Goal: Task Accomplishment & Management: Manage account settings

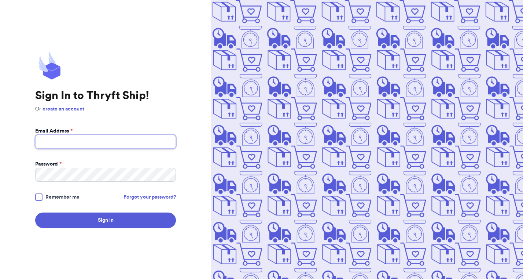
type input "[EMAIL_ADDRESS][DOMAIN_NAME]"
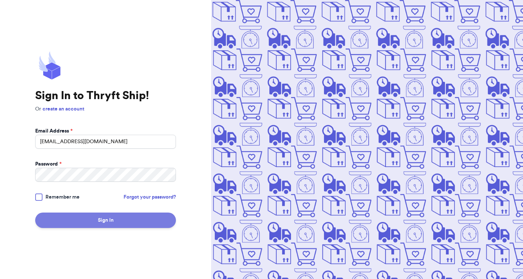
click at [107, 224] on button "Sign In" at bounding box center [105, 219] width 141 height 15
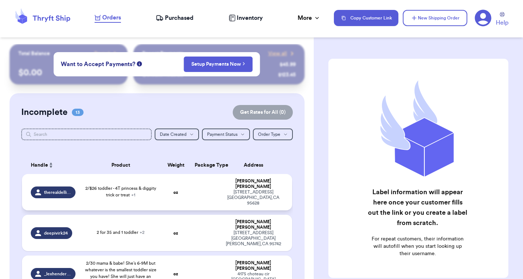
click at [85, 197] on span "2/$26 toddler - 4T princess & diggity trick or treat + 1" at bounding box center [120, 191] width 71 height 11
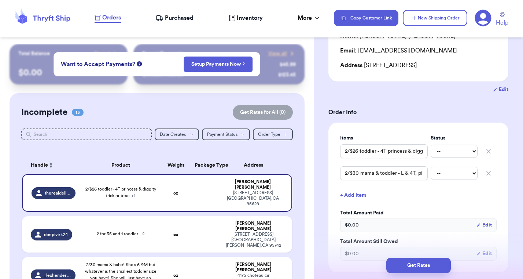
scroll to position [91, 0]
click at [408, 150] on input "2/$26 toddler - 4T princess & diggity trick or treat" at bounding box center [384, 151] width 88 height 14
click at [375, 176] on input "2/$30 mama & toddler - L & 4T, pink bubble gum ghost" at bounding box center [384, 173] width 88 height 14
drag, startPoint x: 401, startPoint y: 174, endPoint x: 433, endPoint y: 174, distance: 32.3
click at [433, 174] on div "2/$30 mama & toddler - L & 4T, pink bubble gum ghost -- Paid Owes" at bounding box center [418, 173] width 157 height 16
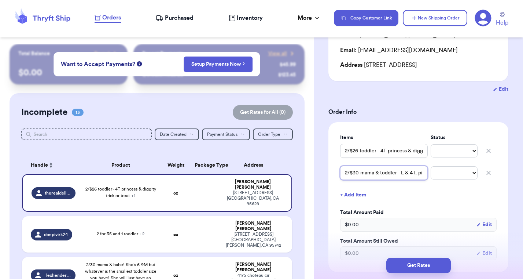
click at [400, 176] on input "2/$30 mama & toddler - L & 4T, pink bubble gum ghost" at bounding box center [384, 173] width 88 height 14
click at [381, 154] on input "2/$26 toddler - 4T princess & diggity trick or treat" at bounding box center [384, 151] width 88 height 14
drag, startPoint x: 381, startPoint y: 151, endPoint x: 432, endPoint y: 152, distance: 51.7
click at [432, 152] on div "2/$26 toddler - 4T princess & diggity trick or treat -- Paid Owes" at bounding box center [418, 151] width 157 height 16
click at [401, 153] on input "2/$26 toddler - 4T princess & diggity trick or treat" at bounding box center [384, 151] width 88 height 14
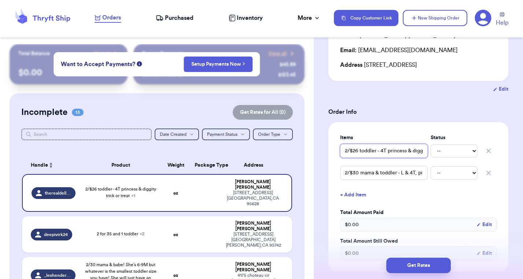
scroll to position [39, 0]
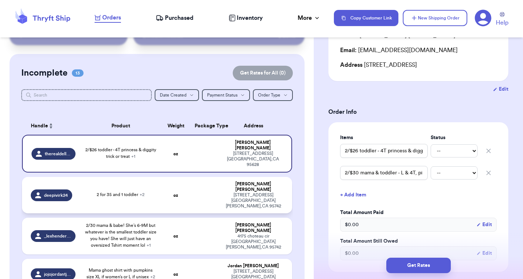
click at [97, 198] on div "2 for 35 and 1 toddler + 2" at bounding box center [121, 194] width 48 height 7
type input "2 for 35 and 1 toddler"
type input "Mama shirt: XL, ghost black shirt and orange cowboots or orange mama"
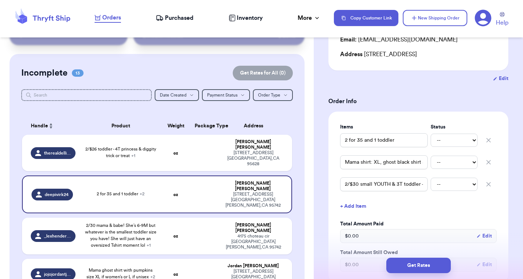
scroll to position [100, 0]
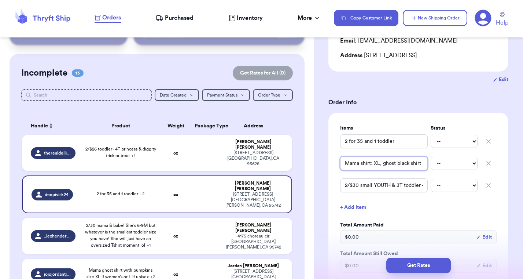
drag, startPoint x: 383, startPoint y: 164, endPoint x: 430, endPoint y: 164, distance: 47.3
click at [430, 164] on div "Mama shirt: XL, ghost black shirt and orange cowboots or orange mama -- Paid Ow…" at bounding box center [418, 163] width 157 height 16
click at [389, 165] on input "Mama shirt: XL, ghost black shirt and orange cowboots or orange mama" at bounding box center [384, 163] width 88 height 14
drag, startPoint x: 378, startPoint y: 166, endPoint x: 332, endPoint y: 166, distance: 45.5
click at [332, 166] on div "Items Status 2 for 35 and 1 toddler -- Paid Owes Mama shirt: XL, ghost black sh…" at bounding box center [419, 199] width 180 height 172
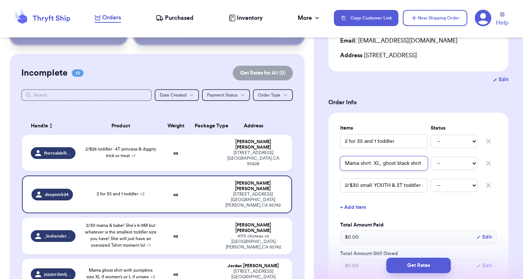
click at [375, 164] on input "Mama shirt: XL, ghost black shirt and orange cowboots or orange mama" at bounding box center [384, 163] width 88 height 14
click at [364, 143] on input "2 for 35 and 1 toddler" at bounding box center [384, 141] width 88 height 14
drag, startPoint x: 384, startPoint y: 165, endPoint x: 427, endPoint y: 164, distance: 42.6
click at [427, 164] on input "Mama shirt: XL, ghost black shirt and orange cowboots or orange mama" at bounding box center [384, 163] width 88 height 14
click at [413, 164] on input "Mama shirt: XL, ghost black shirt and orange cowboots or orange mama" at bounding box center [384, 163] width 88 height 14
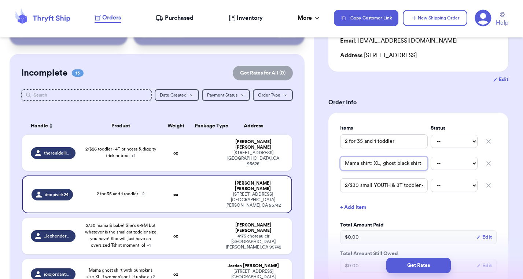
drag, startPoint x: 411, startPoint y: 164, endPoint x: 337, endPoint y: 162, distance: 74.1
click at [337, 162] on div "Items Status 2 for 35 and 1 toddler -- Paid Owes Mama shirt: XL, ghost black sh…" at bounding box center [419, 199] width 180 height 172
click at [370, 166] on input "Mama shirt: XL, ghost black shirt and orange cowboots or orange mama" at bounding box center [384, 163] width 88 height 14
drag, startPoint x: 365, startPoint y: 142, endPoint x: 398, endPoint y: 143, distance: 33.4
click at [398, 143] on input "2 for 35 and 1 toddler" at bounding box center [384, 141] width 88 height 14
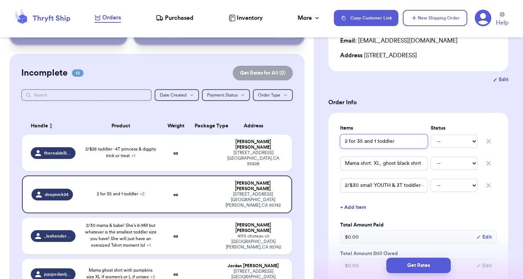
type input "2 for 35"
type input "2 for 35 m"
type input "2 for 35 ma"
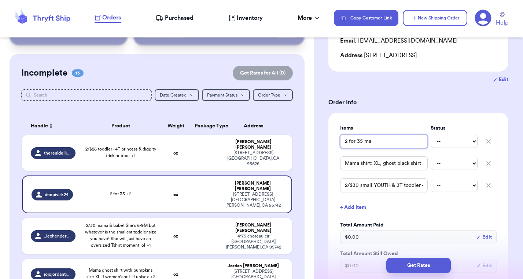
type input "2 for 35 mam"
type input "2 for 35 mama"
type input "2 for 35 mama s"
type input "2 for 35 mama sh"
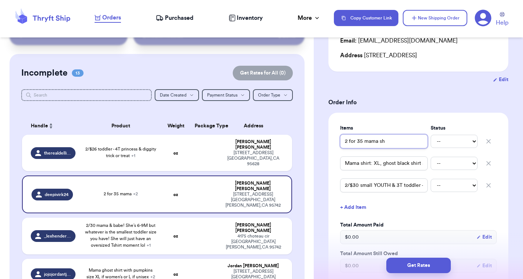
type input "2 for 35 mama [PERSON_NAME]"
type input "2 for 35 mama shir"
type input "2 for 35 mama shirt"
type input "2 for 35 mama shirts"
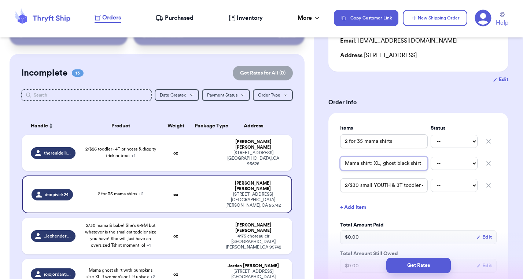
click at [372, 163] on input "Mama shirt: XL, ghost black shirt and orange cowboots or orange mama" at bounding box center [384, 163] width 88 height 14
click at [346, 164] on input "Mama shirt: XL, ghost black shirt and orange cowboots or orange mama" at bounding box center [384, 163] width 88 height 14
type input "2Mama shirt: XL, ghost black shirt and orange cowboots or orange mama"
type input "2/Mama shirt: XL, ghost black shirt and orange cowboots or orange mama"
type input "2/3Mama shirt: XL, ghost black shirt and orange cowboots or orange mama"
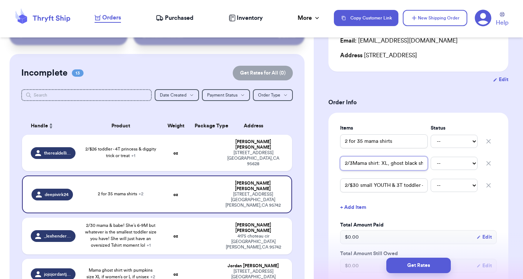
type input "2/35Mama shirt: XL, ghost black shirt and orange cowboots or orange mama"
type input "2/35 Mama shirt: XL, ghost black shirt and orange cowboots or orange mama"
click at [390, 165] on input "2/35 Mama shirt: XL, ghost black shirt and orange cowboots or orange mama" at bounding box center [384, 163] width 88 height 14
drag, startPoint x: 395, startPoint y: 165, endPoint x: 430, endPoint y: 165, distance: 34.1
click at [430, 165] on div "2/35 Mama shirt: XL, ghost black shirt and orange cowboots or orange mama -- Pa…" at bounding box center [418, 163] width 157 height 16
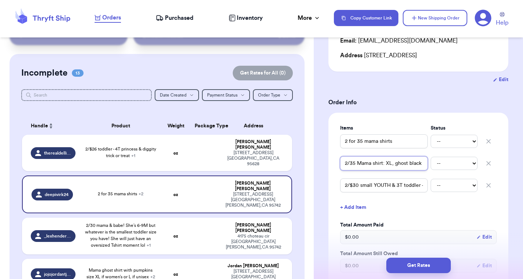
type input "2/35 Mama shirt: XL, ghost black shirt and orange cowboots or orange mama"
click at [393, 185] on input "2/$30 small YOUTH & 3T toddler - match pink ghost" at bounding box center [384, 185] width 88 height 14
drag, startPoint x: 403, startPoint y: 186, endPoint x: 435, endPoint y: 185, distance: 32.3
click at [435, 186] on div "2/$30 small YOUTH & 3T toddler - match pink ghost -- [PERSON_NAME]" at bounding box center [418, 185] width 157 height 16
click at [407, 186] on input "2/$30 small YOUTH & 3T toddler - match pink ghost" at bounding box center [384, 185] width 88 height 14
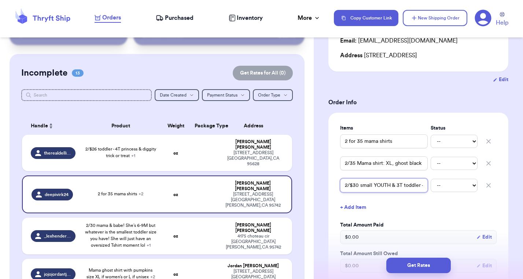
drag, startPoint x: 390, startPoint y: 185, endPoint x: 332, endPoint y: 186, distance: 58.3
click at [332, 186] on div "Items Status 2 for 35 mama shirts -- Paid Owes 2/35 Mama shirt: XL, ghost black…" at bounding box center [419, 205] width 180 height 185
click at [381, 187] on input "2/$30 small YOUTH & 3T toddler - match pink ghost" at bounding box center [384, 185] width 88 height 14
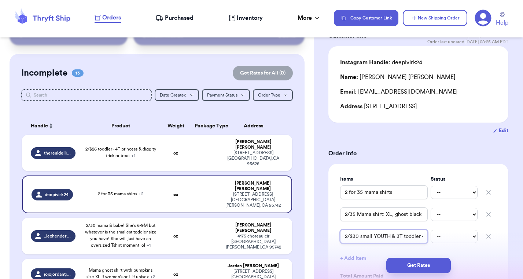
scroll to position [48, 0]
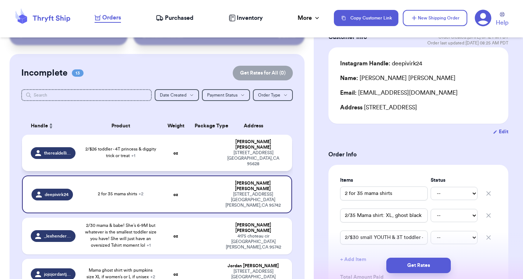
click at [85, 158] on span "2/$26 toddler - 4T princess & diggity trick or treat + 1" at bounding box center [120, 152] width 71 height 11
type input "2/$26 toddler - 4T princess & diggity trick or treat"
type input "2/$30 mama & toddler - L & 4T, pink bubble gum ghost"
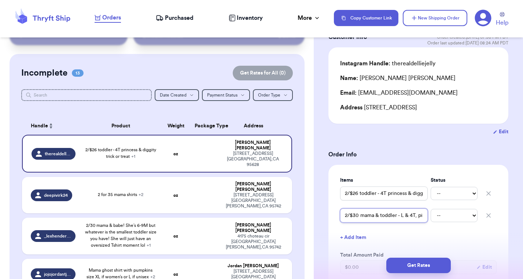
click at [401, 216] on input "2/$30 mama & toddler - L & 4T, pink bubble gum ghost" at bounding box center [384, 215] width 88 height 14
type input "2/$30 mama & toddler - (L & 4T, pink bubble gum ghost"
type input "2/$30 mama & toddler - (bL & 4T, pink bubble gum ghost"
type input "2/$30 mama & toddler - (beL & 4T, pink bubble gum ghost"
type input "2/$30 mama & toddler - ([PERSON_NAME] & 4T, pink bubble gum ghost"
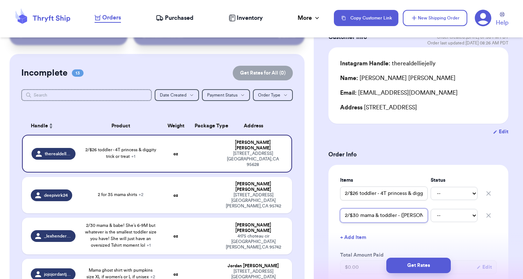
type input "2/$30 mama & toddler - ([PERSON_NAME] & 4T, pink bubble gum ghost"
type input "2/$30 mama & toddler - ([PERSON_NAME] L & 4T, pink bubble gum ghost"
type input "2/$30 mama & toddler - (beige dL & 4T, pink bubble gum ghost"
type input "2/$30 mama & toddler - (beige doL & 4T, pink bubble gum ghost"
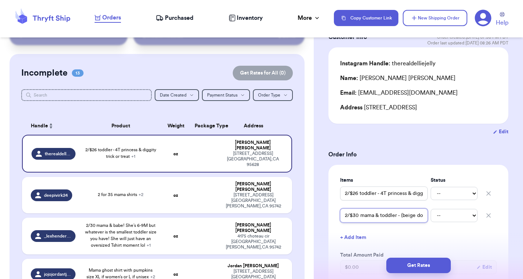
type input "2/$30 mama & toddler - (beige [PERSON_NAME] & 4T, pink bubble gum ghost"
type input "2/$30 mama & toddler - (beige done)L & 4T, pink bubble gum ghost"
type input "2/$30 mama & toddler - (beige done) L & 4T, pink bubble gum ghost"
click at [401, 218] on input "2/$30 mama & toddler - (beige done) L & 4T, pink bubble gum ghost" at bounding box center [384, 215] width 88 height 14
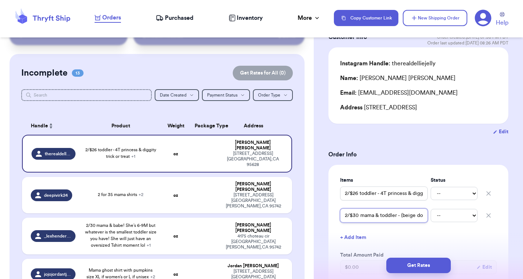
type input "2/$30 mama & toddler - (beige done) L & (4T, pink bubble gum ghost"
type input "2/$30 mama & toddler - (beige done) L & (n4T, pink bubble gum ghost"
type input "2/$30 mama & toddler - (beige done) L & (ne4T, pink bubble gum ghost"
type input "2/$30 mama & toddler - (beige done) L & (nee4T, pink bubble gum ghost"
type input "2/$30 mama & toddler - (beige done) L & (need4T, pink bubble gum ghost"
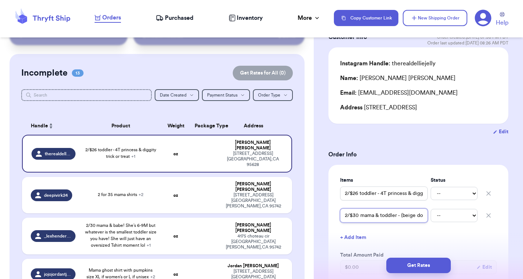
type input "2/$30 mama & toddler - (beige done) L & (need)4T, pink bubble gum ghost"
type input "2/$30 mama & toddler - (beige done) L & (need) 4T, pink bubble gum ghost"
click at [381, 194] on input "2/$26 toddler - 4T princess & diggity trick or treat" at bounding box center [384, 193] width 88 height 14
type input "2/$26 toddler - (4T princess & diggity trick or treat"
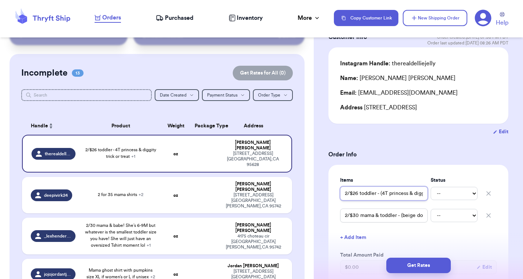
type input "2/$26 toddler - (n4T princess & diggity trick or treat"
type input "2/$26 toddler - (ne4T princess & diggity trick or treat"
type input "2/$26 toddler - (nee4T princess & diggity trick or treat"
type input "2/$26 toddler - (need4T princess & diggity trick or treat"
type input "2/$26 toddler - (need)4T princess & diggity trick or treat"
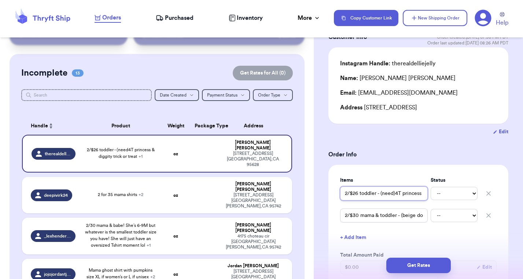
type input "2/$26 toddler - (need) 4T princess & diggity trick or treat"
click at [80, 213] on td "2 for 35 mama shirts + 2" at bounding box center [120, 195] width 81 height 36
type input "2 for 35 mama shirts"
type input "2/35 Mama shirt: XL, ghost black shirt and orange cowboots or orange mama"
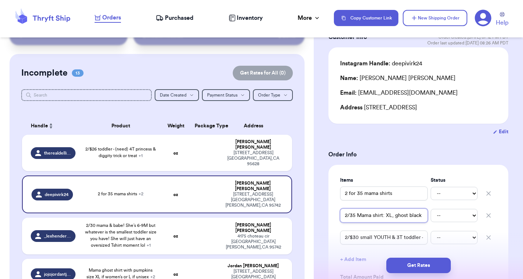
click at [386, 216] on input "2/35 Mama shirt: XL, ghost black shirt and orange cowboots or orange mama" at bounding box center [384, 215] width 88 height 14
type input "2/35 Mama shirt: (XL, ghost black shirt and orange cowboots or orange mama"
type input "2/35 Mama shirt: (bXL, ghost black shirt and orange cowboots or orange mama"
type input "2/35 Mama shirt: (blXL, ghost black shirt and orange cowboots or orange mama"
type input "2/35 Mama shirt: (blaXL, ghost black shirt and orange cowboots or orange mama"
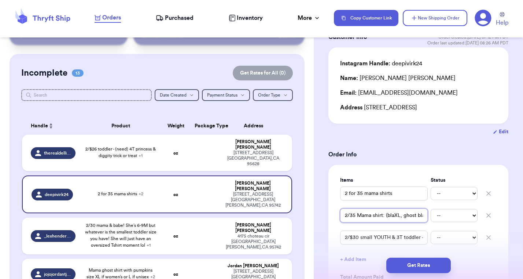
type input "2/35 Mama shirt: (blacXL, ghost black shirt and orange cowboots or orange mama"
type input "2/35 Mama shirt: (blackXL, ghost black shirt and orange cowboots or orange mama"
type input "2/35 Mama shirt: (black XL, ghost black shirt and orange cowboots or orange mama"
type input "2/35 Mama shirt: (black XXL, ghost black shirt and orange cowboots or orange ma…"
type input "2/35 Mama shirt: (black XLXL, ghost black shirt and orange cowboots or orange m…"
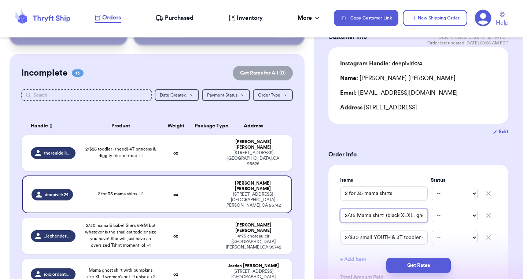
type input "2/35 Mama shirt: (black XL)XL, ghost black shirt and orange cowboots or orange …"
type input "2/35 Mama shirt: (black XL) XL, ghost black shirt and orange cowboots or orange…"
drag, startPoint x: 419, startPoint y: 217, endPoint x: 435, endPoint y: 218, distance: 16.5
click at [435, 218] on div "2/35 Mama shirt: (black XL) XL, ghost black shirt and orange cowboots or orange…" at bounding box center [418, 215] width 157 height 16
click at [408, 216] on input "2/35 Mama shirt: (black XL) XL, ghost black shirt and orange cowboots or orange…" at bounding box center [384, 215] width 88 height 14
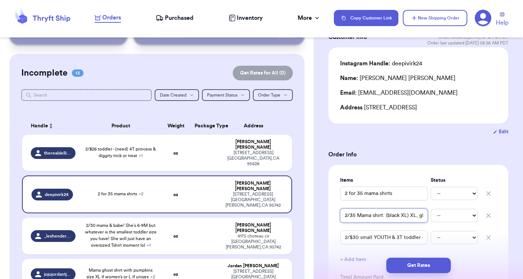
drag, startPoint x: 385, startPoint y: 217, endPoint x: 335, endPoint y: 213, distance: 50.8
click at [335, 213] on div "Items Status 2 for 35 mama shirts -- Paid Owes 2/35 Mama shirt: (black XL) XL, …" at bounding box center [419, 257] width 180 height 185
click at [406, 216] on input "2/35 Mama shirt: (black XL) XL, ghost black shirt and orange cowboots or orange…" at bounding box center [384, 215] width 88 height 14
type input "2/35 Mama shirt: (black XL ) XL, ghost black shirt and orange cowboots or orang…"
type input "2/35 Mama shirt: (black XL f) XL, ghost black shirt and orange cowboots or oran…"
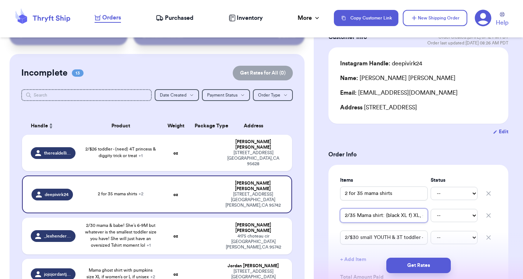
type input "2/35 Mama shirt: (black XL fo) XL, ghost black shirt and orange cowboots or ora…"
type input "2/35 Mama shirt: (black XL for) XL, ghost black shirt and orange cowboots or or…"
type input "2/35 Mama shirt: (black XL for ) XL, ghost black shirt and orange cowboots or o…"
type input "2/35 Mama shirt: (black XL for g) XL, ghost black shirt and orange cowboots or …"
type input "2/35 Mama shirt: (black XL for gh) XL, ghost black shirt and orange cowboots or…"
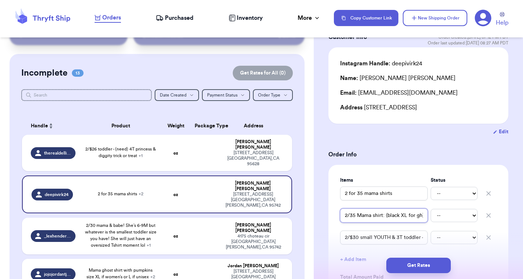
type input "2/35 Mama shirt: (black XL for gho) XL, ghost black shirt and orange cowboots o…"
type input "2/35 Mama shirt: (black XL for ghot) XL, ghost black shirt and orange cowboots …"
type input "2/35 Mama shirt: (black XL for gho) XL, ghost black shirt and orange cowboots o…"
type input "2/35 Mama shirt: (black XL for ghos) XL, ghost black shirt and orange cowboots …"
type input "2/35 Mama shirt: (black XL for ghost) XL, ghost black shirt and orange cowboots…"
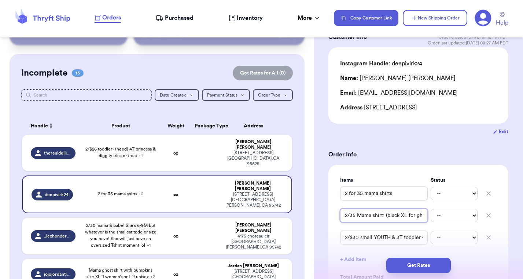
type input "2/35 Mama shirt: (black XL for ghost,) XL, ghost black shirt and orange cowboot…"
type input "2/35 Mama shirt: (black XL for ghost, ) XL, ghost black shirt and orange cowboo…"
type input "2/35 Mama shirt: (black XL for ghost, n) XL, ghost black shirt and orange cowbo…"
type input "2/35 Mama shirt: (black XL for ghost, ne) XL, ghost black shirt and orange cowb…"
type input "2/35 Mama shirt: (black XL for ghost, nee) XL, ghost black shirt and orange cow…"
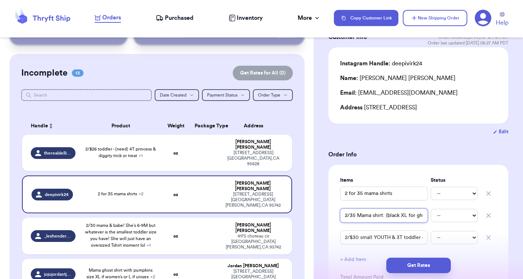
type input "2/35 Mama shirt: (black XL for ghost, need) XL, ghost black shirt and orange co…"
type input "2/35 Mama shirt: (black XL for ghost, need ) XL, ghost black shirt and orange c…"
type input "2/35 Mama shirt: (black XL for ghost, need a) XL, ghost black shirt and orange …"
type input "2/35 Mama shirt: (black XL for ghost, need an) XL, ghost black shirt and orange…"
type input "2/35 Mama shirt: (black XL for ghost, need ano) XL, ghost black shirt and orang…"
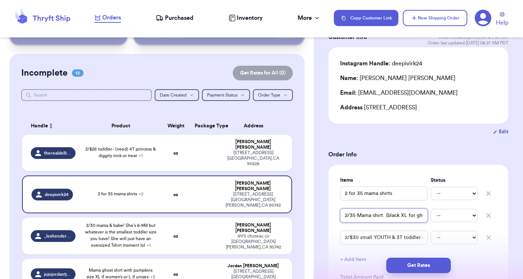
type input "2/35 Mama shirt: (black XL for ghost, need anot) XL, ghost black shirt and oran…"
type input "2/35 Mama shirt: (black XL for ghost, need anoth) XL, ghost black shirt and ora…"
type input "2/35 Mama shirt: (black XL for ghost, need anothe) XL, ghost black shirt and or…"
type input "2/35 Mama shirt: (black XL for ghost, need another) XL, ghost black shirt and o…"
type input "2/35 Mama shirt: (black XL for ghost, need another ) XL, ghost black shirt and …"
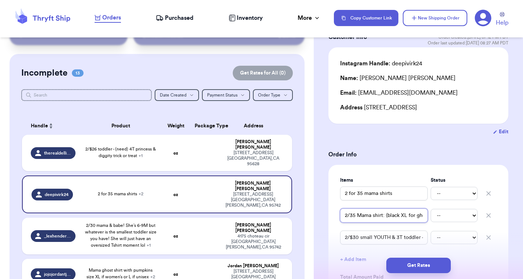
type input "2/35 Mama shirt: (black XL for ghost, need another s) XL, ghost black shirt and…"
type input "2/35 Mama shirt: (black XL for ghost, need another sh) XL, ghost black shirt an…"
type input "2/35 Mama shirt: (black XL for ghost, need another shi) XL, ghost black shirt a…"
type input "2/35 Mama shirt: (black XL for ghost, need another shir) XL, ghost black shirt …"
type input "2/35 Mama shirt: (black XL for ghost, need another shirt) XL, ghost black shirt…"
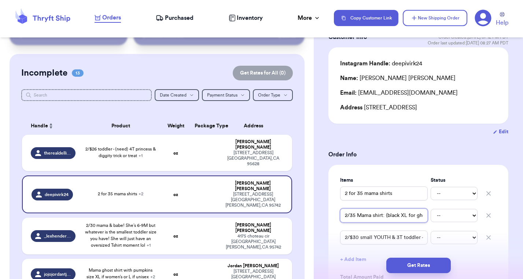
type input "2/35 Mama shirt: (black XL for ghost, need another shirt ) XL, ghost black shir…"
type input "2/35 Mama shirt: (black XL for ghost, need another shirt f) XL, ghost black shi…"
drag, startPoint x: 413, startPoint y: 216, endPoint x: 444, endPoint y: 216, distance: 30.8
click at [444, 216] on div "2/35 Mama shirt: (black XL for ghost, need another shirt for cowboy boots/) XL,…" at bounding box center [418, 215] width 157 height 16
click at [401, 215] on input "2/35 Mama shirt: (black XL for ghost, need another shirt for cowboy boots/) XL,…" at bounding box center [384, 215] width 88 height 14
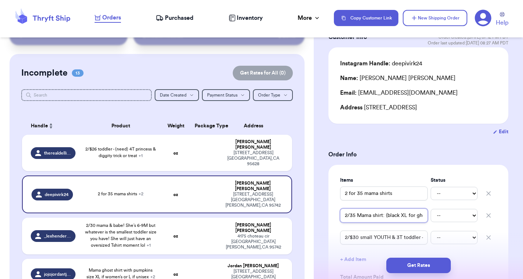
drag, startPoint x: 415, startPoint y: 216, endPoint x: 340, endPoint y: 217, distance: 75.2
click at [339, 217] on div "Items Status 2 for 35 mama shirts -- Paid Owes 2/35 Mama shirt: (black XL for g…" at bounding box center [419, 257] width 180 height 185
click at [379, 216] on input "2/35 Mama shirt: (black XL for ghost, need another shirt for cowboy boots/) XL,…" at bounding box center [384, 215] width 88 height 14
click at [381, 238] on input "2/$30 small YOUTH & 3T toddler - match pink ghost" at bounding box center [384, 237] width 88 height 14
drag, startPoint x: 398, startPoint y: 238, endPoint x: 427, endPoint y: 238, distance: 29.0
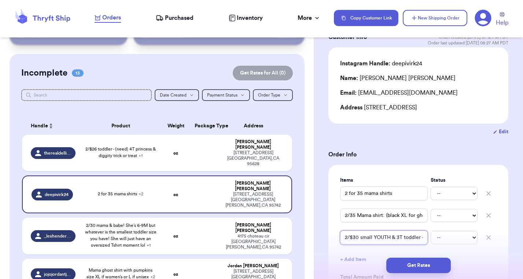
click at [427, 238] on input "2/$30 small YOUTH & 3T toddler - match pink ghost" at bounding box center [384, 237] width 88 height 14
click at [404, 238] on input "2/$30 small YOUTH & 3T toddler - match pink ghost" at bounding box center [384, 237] width 88 height 14
drag, startPoint x: 381, startPoint y: 238, endPoint x: 329, endPoint y: 238, distance: 51.7
click at [329, 238] on div "Items Status 2 for 35 mama shirts -- Paid Owes 2/35 Mama shirt: (black XL for g…" at bounding box center [419, 257] width 180 height 185
click at [380, 238] on input "2/$30 small YOUTH & 3T toddler - match pink ghost" at bounding box center [384, 237] width 88 height 14
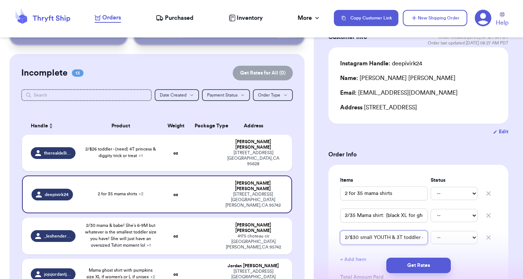
click at [345, 238] on input "2/$30 small YOUTH & 3T toddler - match pink ghost" at bounding box center [384, 237] width 88 height 14
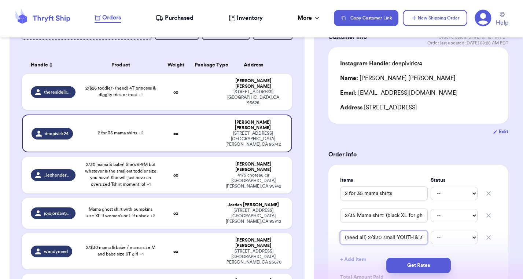
scroll to position [104, 0]
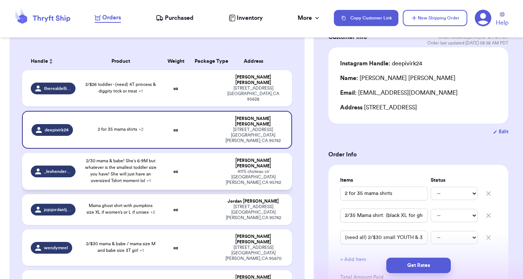
click at [84, 184] on div "2/30 mama & babe! She’s 6-9M but whatever is the smallest toddler size you have…" at bounding box center [120, 170] width 73 height 26
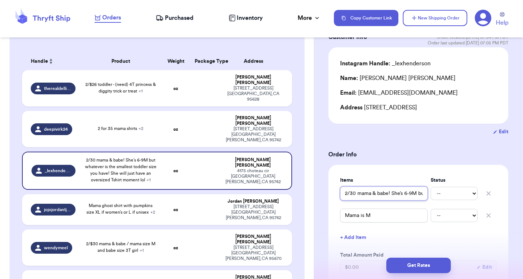
drag, startPoint x: 392, startPoint y: 194, endPoint x: 463, endPoint y: 192, distance: 71.5
click at [464, 193] on div "2/30 mama & babe! She’s 6-9M but whatever is the smallest toddler size you have…" at bounding box center [418, 193] width 157 height 16
click at [414, 195] on input "2/30 mama & babe! She’s 6-9M but whatever is the smallest toddler size you have…" at bounding box center [384, 193] width 88 height 14
drag, startPoint x: 390, startPoint y: 194, endPoint x: 317, endPoint y: 191, distance: 73.4
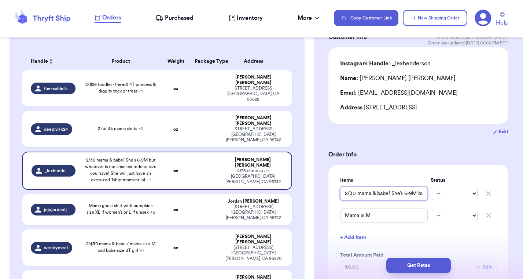
click at [361, 194] on input "2/30 mama & babe! She’s 6-9M but whatever is the smallest toddler size you have…" at bounding box center [384, 193] width 88 height 14
drag, startPoint x: 392, startPoint y: 193, endPoint x: 428, endPoint y: 193, distance: 35.2
click at [428, 193] on input "2/30 mama & babe! She’s 6-9M but whatever is the smallest toddler size you have…" at bounding box center [384, 193] width 88 height 14
click at [423, 193] on input "2/30 mama & babe! She’s 6-9M but whatever is the smallest toddler size you have…" at bounding box center [384, 193] width 88 height 14
click at [98, 131] on span "2 for 35 mama shirts + 2" at bounding box center [120, 128] width 45 height 4
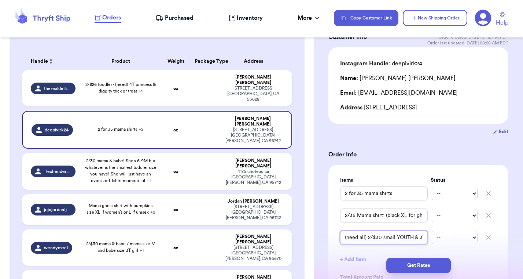
drag, startPoint x: 405, startPoint y: 238, endPoint x: 426, endPoint y: 238, distance: 21.3
click at [426, 238] on input "(need all) 2/$30 small YOUTH & 3T toddler - match pink ghost" at bounding box center [384, 237] width 88 height 14
click at [412, 238] on input "(need all) 2/$30 small YOUTH & 3T toddler - match pink ghost" at bounding box center [384, 237] width 88 height 14
click at [80, 106] on td "2/$26 toddler - (need) 4T princess & diggity trick or treat + 1" at bounding box center [120, 88] width 81 height 36
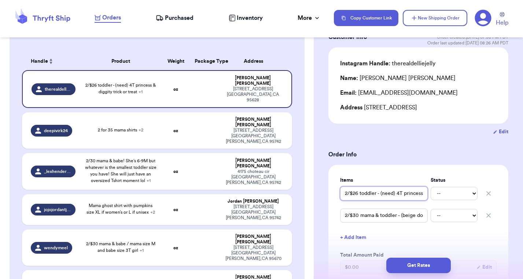
drag, startPoint x: 395, startPoint y: 195, endPoint x: 437, endPoint y: 194, distance: 41.8
click at [437, 194] on div "2/$26 toddler - (need) 4T princess & diggity trick or treat -- Paid Owes" at bounding box center [418, 193] width 157 height 16
click at [411, 194] on input "2/$26 toddler - (need) 4T princess & diggity trick or treat" at bounding box center [384, 193] width 88 height 14
drag, startPoint x: 411, startPoint y: 194, endPoint x: 320, endPoint y: 194, distance: 90.6
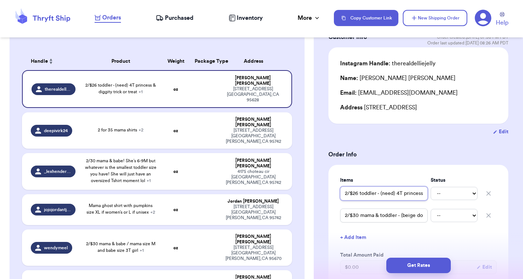
click at [397, 194] on input "2/$26 toddler - (need) 4T princess & diggity trick or treat" at bounding box center [384, 193] width 88 height 14
drag, startPoint x: 403, startPoint y: 217, endPoint x: 443, endPoint y: 217, distance: 40.0
click at [443, 217] on div "2/$30 mama & toddler - (beige done) L & (need) 4T, pink bubble gum ghost -- Pai…" at bounding box center [418, 215] width 157 height 16
click at [418, 216] on input "2/$30 mama & toddler - (beige done) L & (need) 4T, pink bubble gum ghost" at bounding box center [384, 215] width 88 height 14
drag, startPoint x: 383, startPoint y: 216, endPoint x: 338, endPoint y: 216, distance: 44.8
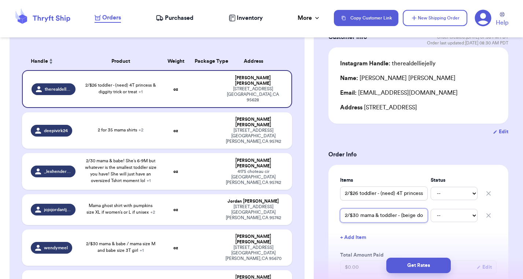
click at [338, 216] on div "Items Status 2/$26 toddler - (need) 4T princess & diggity trick or treat -- Pai…" at bounding box center [419, 240] width 180 height 150
click at [400, 217] on input "2/$30 mama & toddler - (beige done) L & (need) 4T, pink bubble gum ghost" at bounding box center [384, 215] width 88 height 14
drag, startPoint x: 401, startPoint y: 216, endPoint x: 434, endPoint y: 215, distance: 33.0
click at [434, 215] on div "2/$30 mama & toddler - (beige done) L & (need) 4T, pink bubble gum ghost -- Pai…" at bounding box center [418, 215] width 157 height 16
click at [421, 215] on input "2/$30 mama & toddler - (beige done) L & (need) 4T, pink bubble gum ghost" at bounding box center [384, 215] width 88 height 14
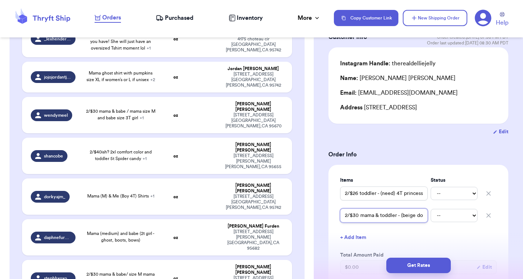
scroll to position [237, 0]
click at [87, 81] on span "Mama ghost shirt with pumpkins size XL if women’s or L if unisex + 2" at bounding box center [121, 75] width 69 height 11
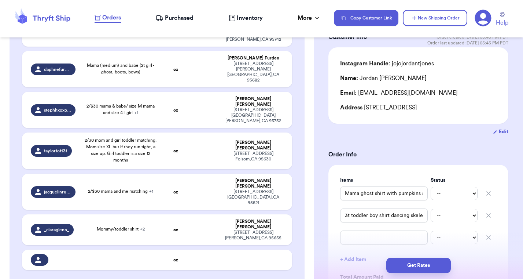
scroll to position [405, 0]
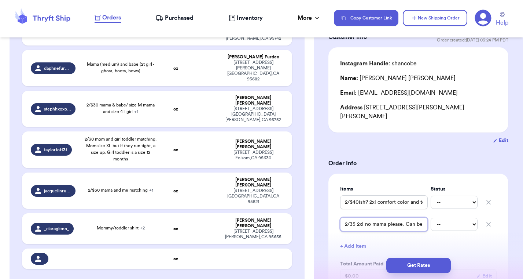
drag, startPoint x: 362, startPoint y: 215, endPoint x: 410, endPoint y: 226, distance: 49.2
click at [410, 226] on div "Items Status 2/$40ish? 2xl comfort color and toddler 5t Spider candy -- Paid Ow…" at bounding box center [418, 248] width 157 height 126
click at [394, 196] on input "2/$40ish? 2xl comfort color and toddler 5t Spider candy" at bounding box center [384, 202] width 88 height 14
drag, startPoint x: 386, startPoint y: 196, endPoint x: 464, endPoint y: 196, distance: 78.1
click at [464, 196] on div "2/$40ish? 2xl comfort color and toddler 5t Spider candy -- Paid Owes" at bounding box center [418, 202] width 157 height 16
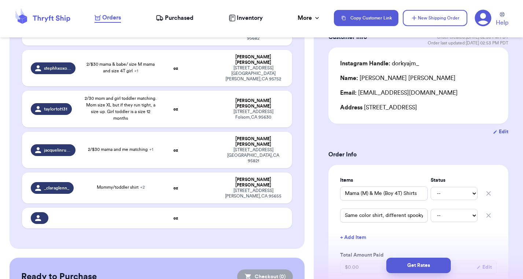
scroll to position [446, 0]
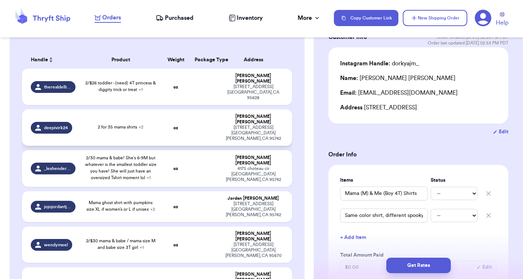
scroll to position [106, 0]
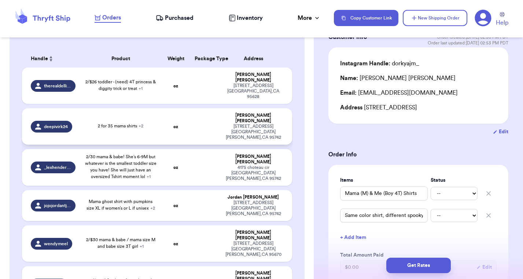
click at [98, 129] on div "2 for 35 mama shirts + 2" at bounding box center [120, 126] width 45 height 7
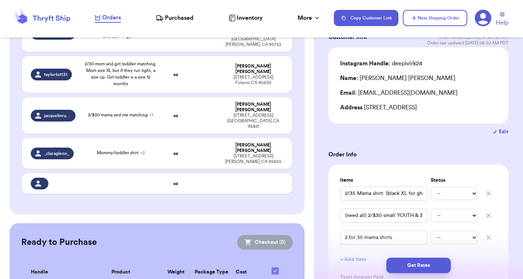
scroll to position [483, 0]
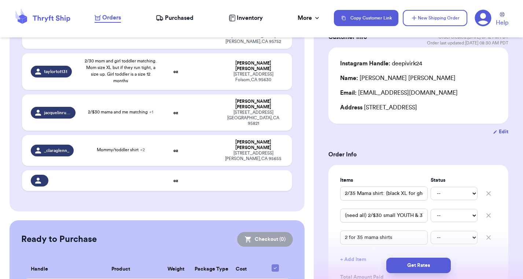
click at [401, 193] on input "Mama (M) & Me (Boy 4T) Shirts" at bounding box center [384, 193] width 88 height 14
click at [381, 176] on div "Items Status Mama (M) & Me (Boy 4T- DONE BLACK) Shirts -- Paid Owes Same color …" at bounding box center [419, 246] width 180 height 163
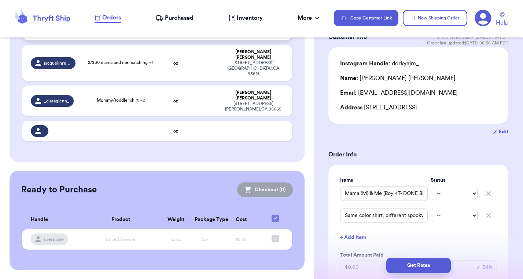
scroll to position [758, 0]
click at [88, 65] on span "2/$30 mama and me matching + 1" at bounding box center [120, 62] width 65 height 4
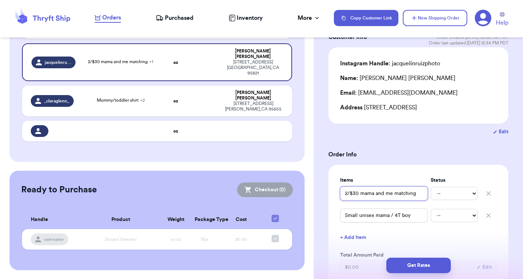
drag, startPoint x: 403, startPoint y: 194, endPoint x: 440, endPoint y: 194, distance: 37.0
click at [440, 194] on div "2/$30 mama and me matching -- Paid Owes" at bounding box center [418, 193] width 157 height 16
click at [420, 196] on input "2/$30 mama and me matching" at bounding box center [384, 193] width 88 height 14
click at [388, 217] on input "Small unisex mama / 4T boy" at bounding box center [384, 215] width 88 height 14
click at [413, 215] on input "Small unisex mama (WHITE -DONE) / 4T boy" at bounding box center [384, 215] width 88 height 14
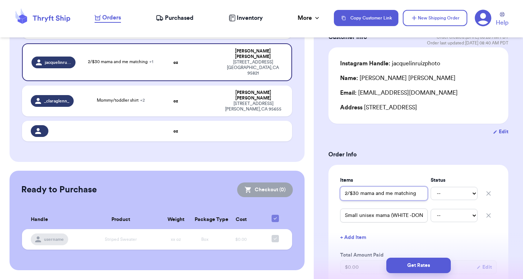
click at [405, 196] on input "2/$30 mama and me matching" at bounding box center [384, 193] width 88 height 14
click at [97, 102] on span "Mommy/toddler shirt + 2" at bounding box center [121, 100] width 48 height 4
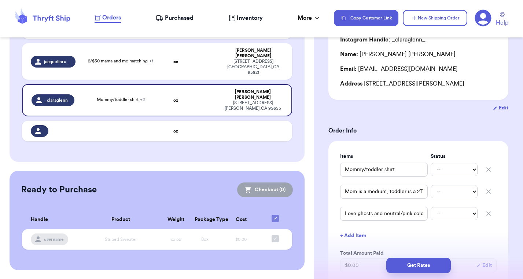
scroll to position [868, 0]
click at [80, 80] on td "2/$30 mama and me matching + 1" at bounding box center [120, 61] width 81 height 36
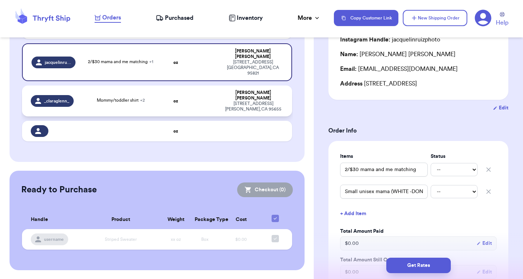
click at [97, 102] on span "Mommy/toddler shirt + 2" at bounding box center [121, 100] width 48 height 4
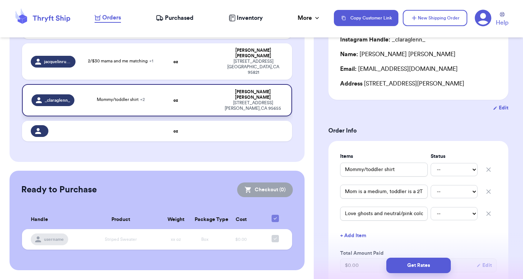
scroll to position [818, 0]
click at [84, 33] on div "2/30 mom and girl toddler matching. Mom size XL but if they run tight, a size u…" at bounding box center [120, 20] width 73 height 26
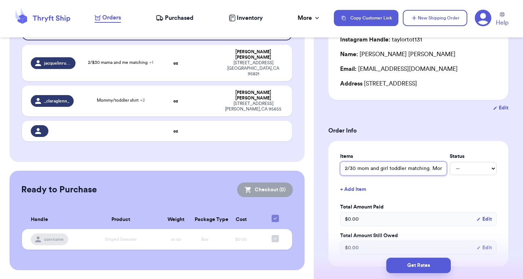
drag, startPoint x: 409, startPoint y: 166, endPoint x: 450, endPoint y: 166, distance: 40.7
click at [450, 166] on div "2/30 mom and girl toddler matching. Mom size XL but if they run tight, a size u…" at bounding box center [418, 168] width 157 height 14
click at [421, 169] on input "2/30 mom and girl toddler matching. Mom size XL but if they run tight, a size u…" at bounding box center [393, 168] width 107 height 14
drag, startPoint x: 438, startPoint y: 169, endPoint x: 459, endPoint y: 171, distance: 21.3
click at [459, 171] on div "2/30 mom and girl toddler matching. Mom size XL but if they run tight, a size u…" at bounding box center [418, 168] width 157 height 14
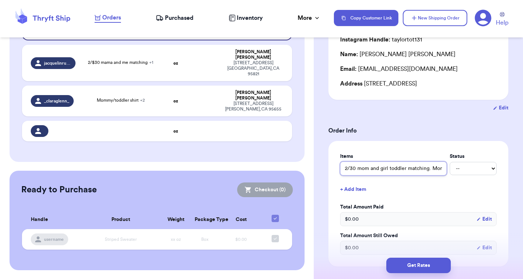
click at [443, 171] on input "2/30 mom and girl toddler matching. Mom size XL but if they run tight, a size u…" at bounding box center [393, 168] width 107 height 14
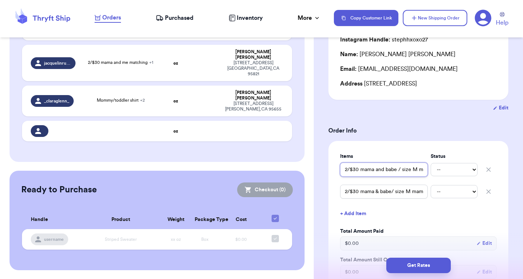
drag, startPoint x: 403, startPoint y: 171, endPoint x: 431, endPoint y: 172, distance: 28.3
click at [431, 172] on div "2/$30 mama and babe / size M mama and 2T boy -- [PERSON_NAME]" at bounding box center [418, 169] width 157 height 16
click at [423, 172] on input "2/$30 mama and babe / size M mama and 2T boy" at bounding box center [384, 169] width 88 height 14
drag, startPoint x: 398, startPoint y: 193, endPoint x: 435, endPoint y: 193, distance: 37.8
click at [435, 193] on div "2/$30 mama & babe/ size M mama and size 4T girl -- Paid Owes" at bounding box center [418, 191] width 157 height 16
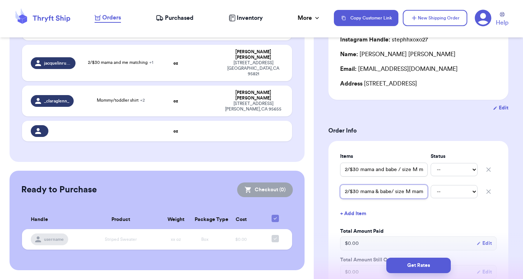
click at [421, 194] on input "2/$30 mama & babe/ size M mama and size 4T girl" at bounding box center [384, 192] width 88 height 14
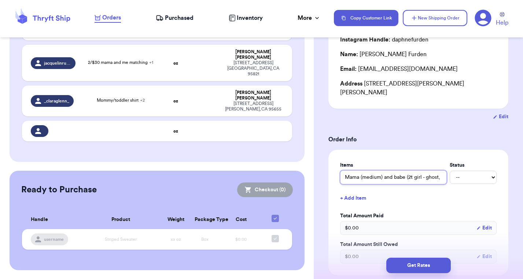
drag, startPoint x: 409, startPoint y: 170, endPoint x: 449, endPoint y: 172, distance: 40.8
click at [449, 172] on div "Mama (medium) and babe (2t girl - ghost, boots, bows) -- Paid Owes" at bounding box center [418, 177] width 157 height 14
click at [443, 170] on input "Mama (medium) and babe (2t girl - ghost, boots, bows)" at bounding box center [393, 177] width 107 height 14
drag, startPoint x: 396, startPoint y: 170, endPoint x: 326, endPoint y: 170, distance: 70.4
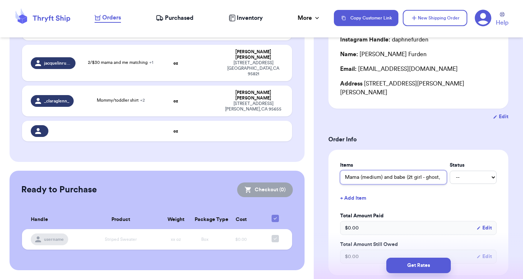
scroll to position [551, 0]
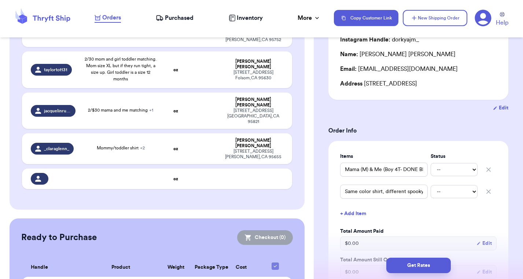
scroll to position [482, 0]
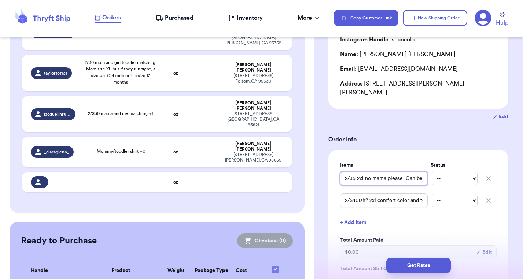
drag, startPoint x: 406, startPoint y: 171, endPoint x: 440, endPoint y: 171, distance: 34.1
click at [440, 171] on div "2/35 2xl no mama please. Can be spooky or cute -- Paid Owes" at bounding box center [418, 178] width 157 height 16
click at [388, 193] on input "2/$40ish? 2xl comfort color and toddler 5t Spider candy" at bounding box center [384, 200] width 88 height 14
drag, startPoint x: 379, startPoint y: 192, endPoint x: 324, endPoint y: 203, distance: 56.2
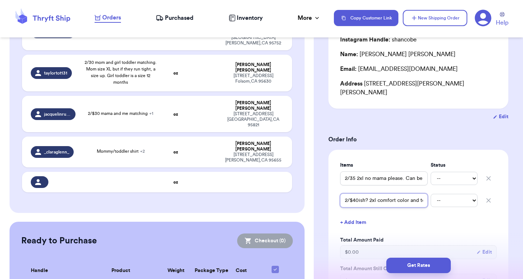
click at [381, 193] on input "2/$40ish? 2xl comfort color and toddler 5t Spider candy" at bounding box center [384, 200] width 88 height 14
drag, startPoint x: 410, startPoint y: 193, endPoint x: 435, endPoint y: 194, distance: 25.0
click at [435, 194] on div "2/$40ish? 2xl comfort color and toddler 5t Spider candy -- Paid Owes" at bounding box center [418, 200] width 157 height 16
click at [424, 193] on input "2/$40ish? 2xl comfort color and toddler 5t Spider candy" at bounding box center [384, 200] width 88 height 14
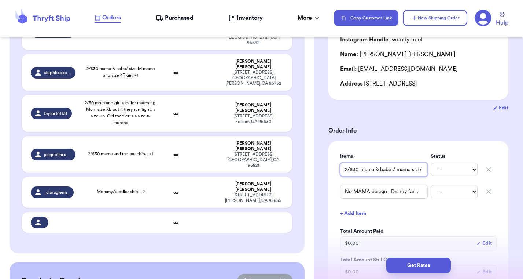
drag, startPoint x: 380, startPoint y: 179, endPoint x: 440, endPoint y: 180, distance: 60.2
click at [440, 178] on div "2/$30 mama & babe / mama size M and babe size 3T girl -- [PERSON_NAME]" at bounding box center [418, 169] width 157 height 16
click at [424, 176] on input "2/$30 mama & babe / mama size M and babe size 3T girl" at bounding box center [384, 169] width 88 height 14
drag, startPoint x: 391, startPoint y: 180, endPoint x: 314, endPoint y: 178, distance: 77.8
click at [313, 178] on div "Customer Link New Order Total Balance Payout $ 0.00 Recent Payments View all @ …" at bounding box center [261, 139] width 523 height 279
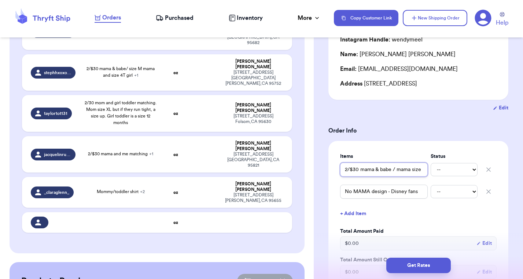
click at [386, 176] on input "2/$30 mama & babe / mama size M and babe size 3T girl" at bounding box center [384, 169] width 88 height 14
drag, startPoint x: 398, startPoint y: 178, endPoint x: 412, endPoint y: 178, distance: 14.3
click at [400, 176] on input "2/$30 mama & babe / mama size M and babe size 3T girl" at bounding box center [384, 169] width 88 height 14
click at [429, 178] on div "2/$30 mama & babe / mama size M and babe size 3T girl -- [PERSON_NAME]" at bounding box center [418, 169] width 157 height 16
drag, startPoint x: 411, startPoint y: 178, endPoint x: 450, endPoint y: 177, distance: 39.3
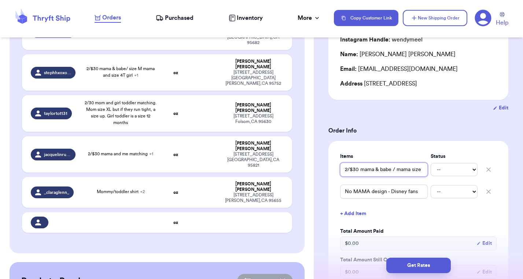
click at [451, 178] on div "2/$30 mama & babe / mama size M and babe size 3T girl -- [PERSON_NAME]" at bounding box center [418, 169] width 157 height 16
click at [424, 176] on input "2/$30 mama & babe / mama size M and babe size 3T girl" at bounding box center [384, 169] width 88 height 14
drag, startPoint x: 422, startPoint y: 178, endPoint x: 339, endPoint y: 178, distance: 83.6
click at [339, 178] on div "Items Status 2/$30 mama & babe / mama size M and babe size 3T girl -- Paid Owes…" at bounding box center [419, 216] width 180 height 150
click at [393, 198] on input "No MAMA design - Disney fans" at bounding box center [384, 192] width 88 height 14
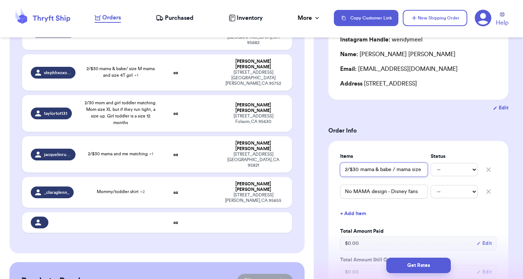
drag, startPoint x: 397, startPoint y: 178, endPoint x: 447, endPoint y: 176, distance: 50.3
click at [448, 176] on div "2/$30 mama & babe / mama size M and babe size 3T girl -- [PERSON_NAME]" at bounding box center [418, 169] width 157 height 16
click at [413, 176] on input "2/$30 mama & babe / mama size M and babe size 3T girl" at bounding box center [384, 169] width 88 height 14
click at [385, 176] on input "2/$30 mama & babe / mama size M and babe size 3T girl" at bounding box center [384, 169] width 88 height 14
click at [374, 198] on input "No MAMA design - Disney fans" at bounding box center [384, 192] width 88 height 14
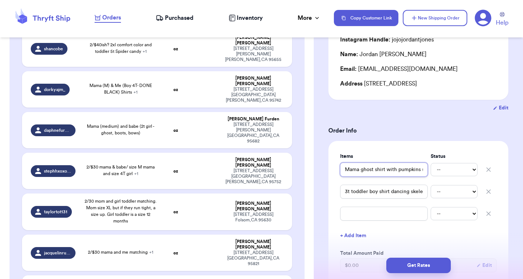
drag, startPoint x: 381, startPoint y: 171, endPoint x: 427, endPoint y: 169, distance: 45.9
click at [427, 169] on input "Mama ghost shirt with pumpkins size XL if women’s or L if unisex" at bounding box center [384, 169] width 88 height 14
click at [413, 170] on input "Mama ghost shirt with pumpkins size XL if women’s or L if unisex" at bounding box center [384, 169] width 88 height 14
drag, startPoint x: 410, startPoint y: 171, endPoint x: 331, endPoint y: 167, distance: 79.3
click at [331, 167] on div "Items Status Mama ghost shirt with pumpkins size XL if women’s or L if unisex -…" at bounding box center [419, 227] width 180 height 172
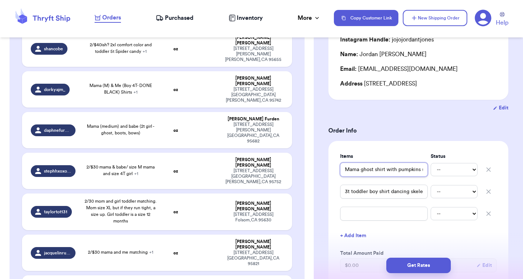
click at [386, 170] on input "Mama ghost shirt with pumpkins size XL if women’s or L if unisex" at bounding box center [384, 169] width 88 height 14
drag, startPoint x: 377, startPoint y: 191, endPoint x: 428, endPoint y: 191, distance: 51.0
click at [428, 191] on div "3t toddler boy shirt dancing skeletons or spooky dude -- Paid Owes" at bounding box center [418, 191] width 157 height 16
click at [408, 192] on input "3t toddler boy shirt dancing skeletons or spooky dude" at bounding box center [384, 192] width 88 height 14
drag, startPoint x: 395, startPoint y: 192, endPoint x: 443, endPoint y: 192, distance: 47.7
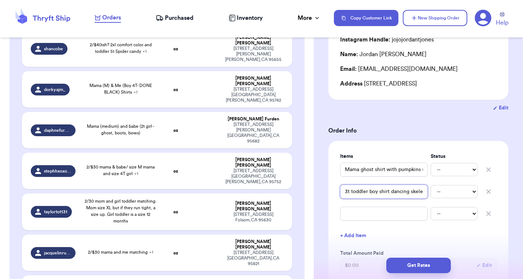
click at [443, 192] on div "3t toddler boy shirt dancing skeletons or spooky dude -- Paid Owes" at bounding box center [418, 191] width 157 height 16
click at [412, 172] on input "Mama ghost shirt with pumpkins size XL if women’s or L if unisex" at bounding box center [384, 169] width 88 height 14
drag, startPoint x: 396, startPoint y: 170, endPoint x: 442, endPoint y: 170, distance: 46.2
click at [442, 170] on div "Mama ghost shirt with pumpkins size XL if women’s or L if unisex -- Paid Owes" at bounding box center [418, 169] width 157 height 16
click at [420, 169] on input "Mama ghost shirt with pumpkins size XL if women’s or L if unisex" at bounding box center [384, 169] width 88 height 14
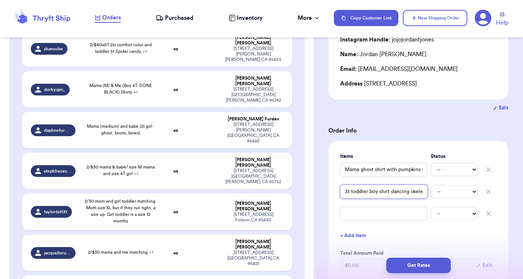
drag, startPoint x: 369, startPoint y: 194, endPoint x: 326, endPoint y: 194, distance: 42.9
click at [371, 195] on input "3t toddler boy shirt dancing skeletons or spooky dude" at bounding box center [384, 192] width 88 height 14
click at [347, 169] on input "Mama ghost shirt with pumpkins size XL if women’s or L if unisex" at bounding box center [384, 169] width 88 height 14
click at [363, 195] on input "3t toddler boy shirt dancing skeletons or spooky dude" at bounding box center [384, 192] width 88 height 14
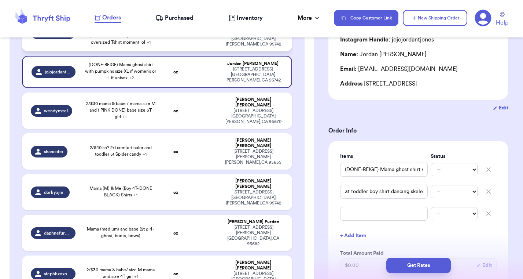
click at [85, 44] on span "2/30 mama & babe! She’s 6-9M but whatever is the smallest toddler size you have…" at bounding box center [121, 32] width 72 height 24
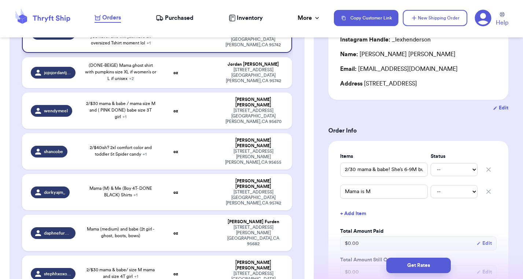
scroll to position [240, 0]
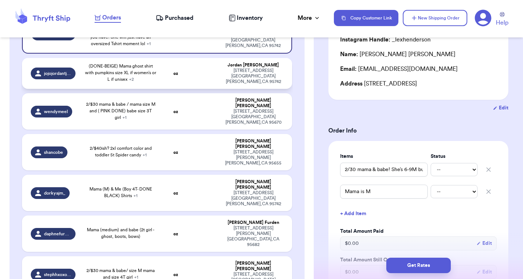
click at [84, 83] on div "(DONE-BEIGE) Mama ghost shirt with pumpkins size XL if women’s or L if unisex +…" at bounding box center [120, 73] width 73 height 20
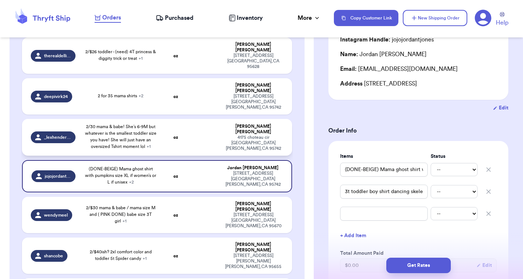
scroll to position [121, 0]
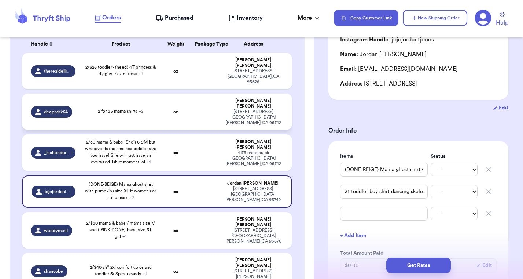
click at [98, 113] on span "2 for 35 mama shirts + 2" at bounding box center [120, 111] width 45 height 4
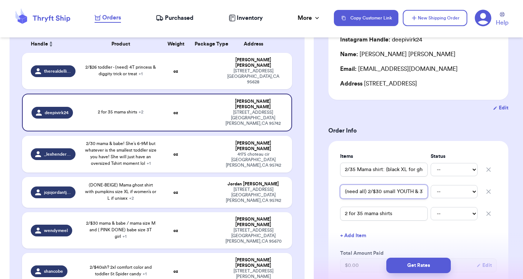
drag, startPoint x: 383, startPoint y: 191, endPoint x: 447, endPoint y: 191, distance: 63.8
click at [448, 191] on div "(need all) 2/$30 small YOUTH & 3T toddler - match pink ghost -- [PERSON_NAME]" at bounding box center [418, 191] width 157 height 16
click at [406, 193] on input "(need all) 2/$30 small YOUTH & 3T toddler - match pink ghost" at bounding box center [384, 192] width 88 height 14
drag, startPoint x: 386, startPoint y: 169, endPoint x: 433, endPoint y: 169, distance: 47.3
click at [433, 169] on div "2/35 Mama shirt: (black XL for ghost, need another shirt for cowboy boots/or or…" at bounding box center [418, 169] width 157 height 16
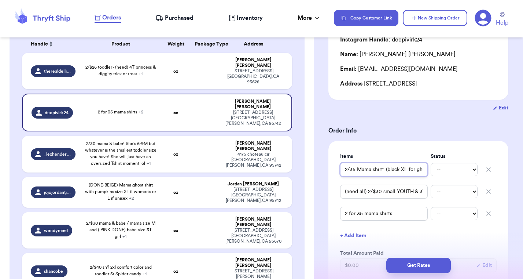
click at [420, 170] on input "2/35 Mama shirt: (black XL for ghost, need another shirt for cowboy boots/or or…" at bounding box center [384, 169] width 88 height 14
drag, startPoint x: 371, startPoint y: 192, endPoint x: 439, endPoint y: 192, distance: 68.2
click at [439, 192] on div "(need all) 2/$30 small YOUTH & 3T toddler - match pink ghost -- [PERSON_NAME]" at bounding box center [418, 191] width 157 height 16
click at [422, 191] on input "(need all) 2/$30 small YOUTH & 3T toddler - match pink ghost" at bounding box center [384, 192] width 88 height 14
click at [84, 77] on div "2/$26 toddler - (need) 4T princess & diggity trick or treat + 1" at bounding box center [120, 70] width 73 height 13
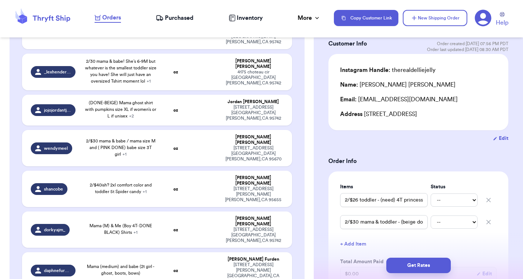
scroll to position [202, 0]
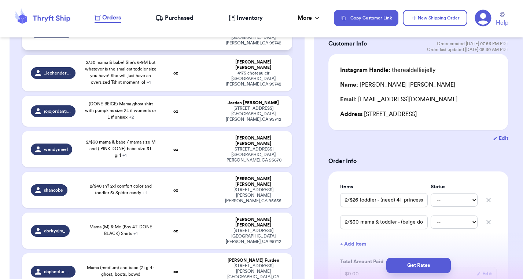
click at [80, 50] on td "2 for 35 mama shirts + 2" at bounding box center [120, 32] width 81 height 36
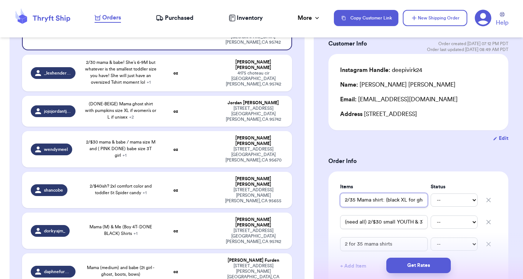
drag, startPoint x: 387, startPoint y: 198, endPoint x: 447, endPoint y: 200, distance: 60.2
click at [447, 200] on div "2/35 Mama shirt: (black XL for ghost, need another shirt for cowboy boots/or or…" at bounding box center [418, 200] width 157 height 16
click at [420, 201] on input "2/35 Mama shirt: (black XL for ghost, need another shirt for cowboy boots/or or…" at bounding box center [384, 200] width 88 height 14
click at [84, 85] on div "2/30 mama & babe! She’s 6-9M but whatever is the smallest toddler size you have…" at bounding box center [120, 72] width 73 height 26
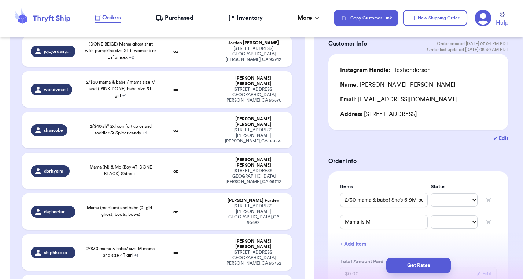
scroll to position [265, 0]
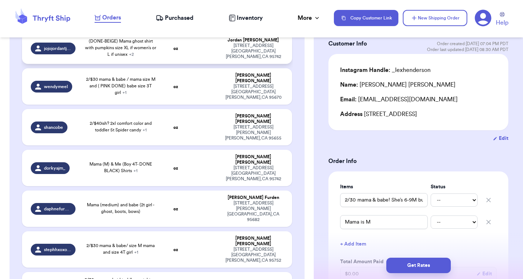
click at [84, 58] on div "(DONE-BEIGE) Mama ghost shirt with pumpkins size XL if women’s or L if unisex +…" at bounding box center [120, 48] width 73 height 20
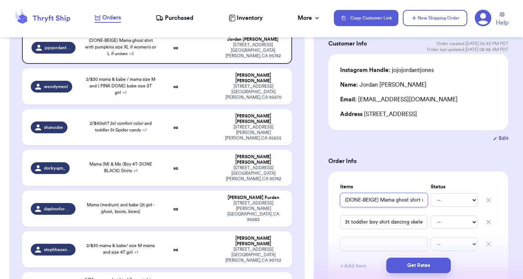
drag, startPoint x: 382, startPoint y: 202, endPoint x: 453, endPoint y: 202, distance: 70.4
click at [453, 202] on div "(DONE-BEIGE) Mama ghost shirt with pumpkins size XL if women’s or L if unisex -…" at bounding box center [418, 200] width 157 height 16
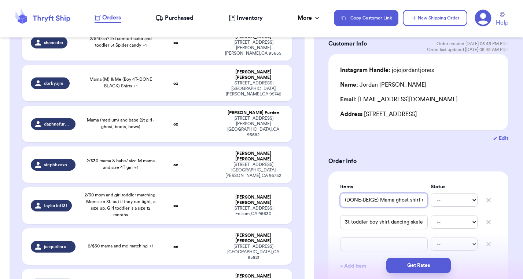
scroll to position [350, 0]
click at [84, 11] on div "2/$30 mama & babe / mama size M and ( PINK DONE) babe size 3T girl + 1" at bounding box center [120, 1] width 73 height 20
drag, startPoint x: 394, startPoint y: 209, endPoint x: 442, endPoint y: 210, distance: 47.7
click at [442, 208] on div "2/$30 mama & babe / mama size M and ( PINK DONE) babe size 3T girl -- Paid Owes" at bounding box center [418, 200] width 157 height 16
click at [408, 207] on input "2/$30 mama & babe / mama size M and ( PINK DONE) babe size 3T girl" at bounding box center [384, 200] width 88 height 14
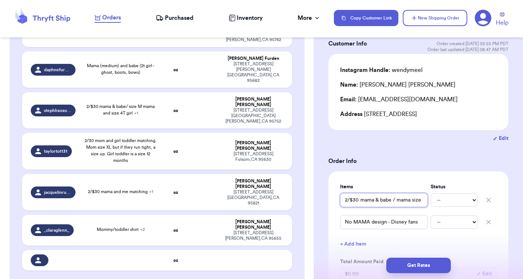
scroll to position [406, 0]
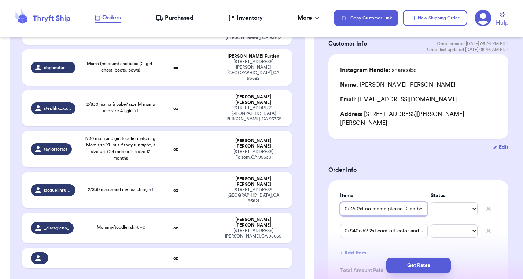
drag, startPoint x: 386, startPoint y: 201, endPoint x: 432, endPoint y: 201, distance: 46.2
click at [432, 201] on div "2/35 2xl no mama please. Can be spooky or cute -- Paid Owes" at bounding box center [418, 209] width 157 height 16
click at [424, 202] on input "2/35 2xl no mama please. Can be spooky or cute" at bounding box center [384, 209] width 88 height 14
drag, startPoint x: 423, startPoint y: 202, endPoint x: 325, endPoint y: 192, distance: 99.1
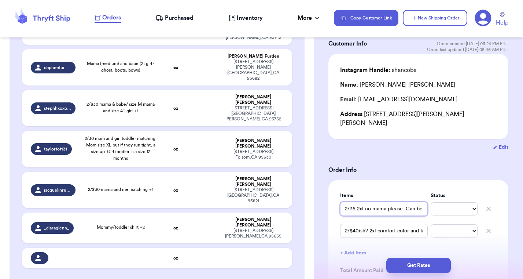
click at [365, 202] on input "2/35 2xl no mama please. Can be spooky or cute" at bounding box center [384, 209] width 88 height 14
drag, startPoint x: 379, startPoint y: 222, endPoint x: 432, endPoint y: 222, distance: 52.8
click at [432, 223] on div "2/$40ish? 2xl comfort color and toddler 5t Spider candy -- Paid Owes" at bounding box center [418, 231] width 157 height 16
click at [422, 224] on input "2/$40ish? 2xl comfort color and toddler 5t Spider candy" at bounding box center [384, 231] width 88 height 14
drag, startPoint x: 422, startPoint y: 224, endPoint x: 328, endPoint y: 224, distance: 94.6
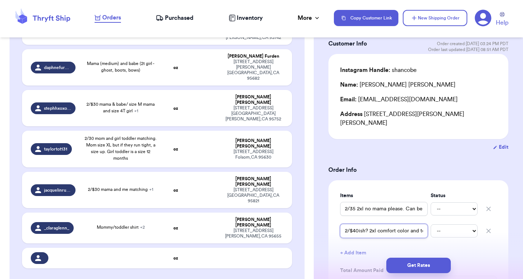
click at [370, 224] on input "2/$40ish? 2xl comfort color and toddler 5t Spider candy" at bounding box center [384, 231] width 88 height 14
drag, startPoint x: 367, startPoint y: 200, endPoint x: 434, endPoint y: 200, distance: 67.1
click at [434, 201] on div "2/35 2xl no mama please. Can be spooky or cute -- Paid Owes" at bounding box center [418, 209] width 157 height 16
click at [425, 202] on input "2/35 2xl no mama please. Can be spooky or cute" at bounding box center [384, 209] width 88 height 14
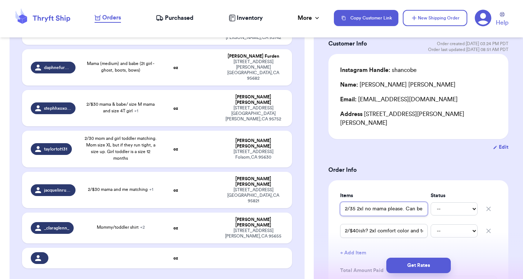
drag, startPoint x: 370, startPoint y: 202, endPoint x: 325, endPoint y: 199, distance: 45.2
click at [346, 202] on input "2/35 2xl no mama please. Can be spooky or cute" at bounding box center [384, 209] width 88 height 14
click at [377, 224] on input "2/$40ish? 2xl comfort color and toddler 5t Spider candy" at bounding box center [384, 231] width 88 height 14
drag, startPoint x: 394, startPoint y: 222, endPoint x: 446, endPoint y: 223, distance: 52.1
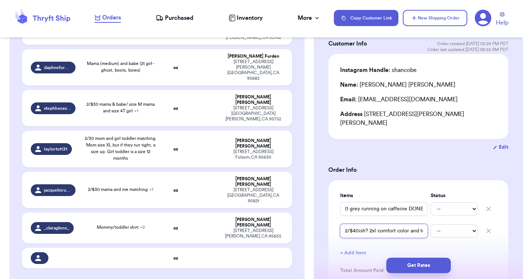
click at [449, 223] on div "2/$40ish? 2xl comfort color and toddler 5t Spider candy -- Paid Owes" at bounding box center [418, 231] width 157 height 16
click at [423, 224] on input "2/$40ish? 2xl comfort color and toddler 5t Spider candy" at bounding box center [384, 231] width 88 height 14
drag, startPoint x: 366, startPoint y: 223, endPoint x: 306, endPoint y: 223, distance: 59.4
click at [306, 223] on div "Customer Link New Order Total Balance Payout $ 0.00 Recent Payments View all @ …" at bounding box center [261, 139] width 523 height 279
click at [368, 224] on input "2/$40ish? 2xl comfort color and toddler 5t Spider candy" at bounding box center [384, 231] width 88 height 14
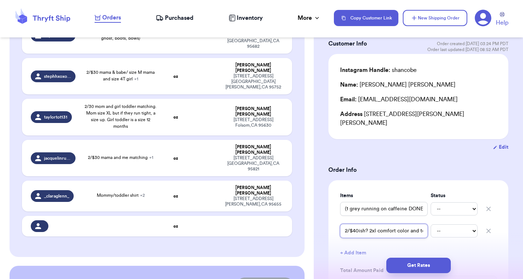
scroll to position [427, 0]
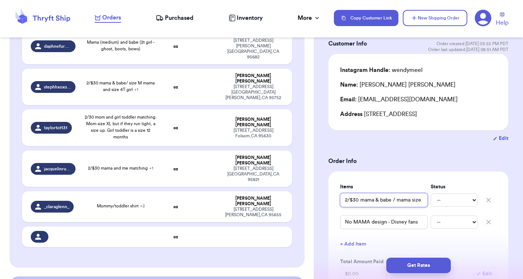
drag, startPoint x: 404, startPoint y: 210, endPoint x: 447, endPoint y: 209, distance: 43.3
click at [448, 208] on div "2/$30 mama & babe / mama size M and ( PINK DONE) babe size 3T girl -- Paid Owes" at bounding box center [418, 200] width 157 height 16
click at [412, 207] on input "2/$30 mama & babe / mama size M and ( PINK DONE) babe size 3T girl" at bounding box center [384, 200] width 88 height 14
drag, startPoint x: 384, startPoint y: 210, endPoint x: 329, endPoint y: 211, distance: 55.4
click at [329, 211] on div "Items Status 2/$30 mama & babe / mama size M and ( PINK DONE) babe size 3T girl…" at bounding box center [419, 246] width 180 height 150
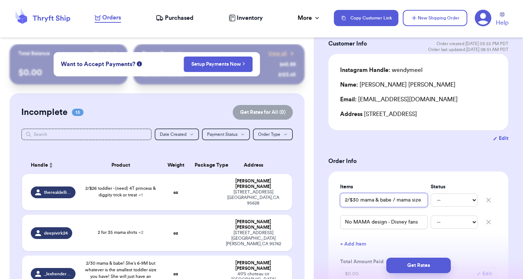
scroll to position [0, 0]
click at [84, 198] on div "2/$26 toddler - (need) 4T princess & diggity trick or treat + 1" at bounding box center [120, 191] width 73 height 13
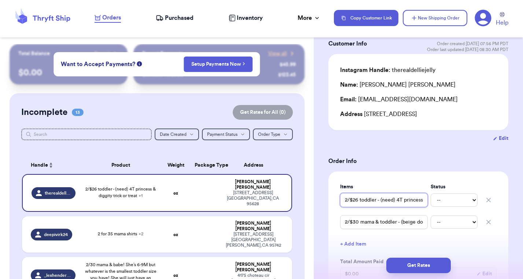
drag, startPoint x: 397, startPoint y: 200, endPoint x: 452, endPoint y: 202, distance: 54.3
click at [452, 202] on div "2/$26 toddler - (need) 4T princess & diggity trick or treat -- Paid Owes" at bounding box center [418, 200] width 157 height 16
click at [397, 223] on input "2/$30 mama & toddler - (beige done) L & (need) 4T, pink bubble gum ghost" at bounding box center [384, 222] width 88 height 14
drag, startPoint x: 401, startPoint y: 223, endPoint x: 346, endPoint y: 226, distance: 55.1
click at [346, 226] on input "2/$30 mama & toddler - (beige done) L & (need) 4T, pink bubble gum ghost" at bounding box center [384, 222] width 88 height 14
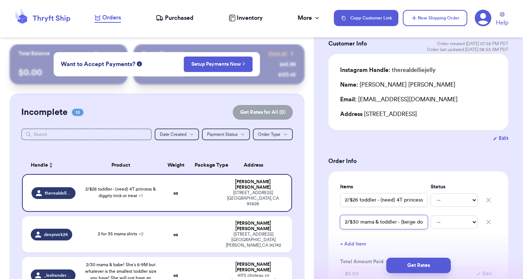
click at [361, 224] on input "2/$30 mama & toddler - (beige done) L & (need) 4T, pink bubble gum ghost" at bounding box center [384, 222] width 88 height 14
drag, startPoint x: 359, startPoint y: 223, endPoint x: 343, endPoint y: 223, distance: 16.5
click at [343, 223] on input "2/$30 mama & toddler - (beige done) L & (need) 4T, pink bubble gum ghost" at bounding box center [384, 222] width 88 height 14
click at [372, 224] on input "2/$30 mama & toddler - (beige done) L & (need) 4T, pink bubble gum ghost" at bounding box center [384, 222] width 88 height 14
click at [393, 222] on input "2/$30 mama & toddler - (beige done) L & (need) 4T, pink bubble gum ghost" at bounding box center [384, 222] width 88 height 14
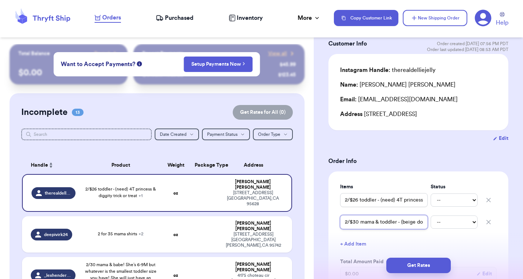
drag, startPoint x: 412, startPoint y: 223, endPoint x: 449, endPoint y: 223, distance: 37.8
click at [449, 223] on div "2/$30 mama & toddler - (beige done) L & (need beige) 4T, pink bubble gum ghost …" at bounding box center [418, 222] width 157 height 16
click at [417, 225] on input "2/$30 mama & toddler - (beige done) L & (need beige) 4T, pink bubble gum ghost" at bounding box center [384, 222] width 88 height 14
